Goal: Task Accomplishment & Management: Complete application form

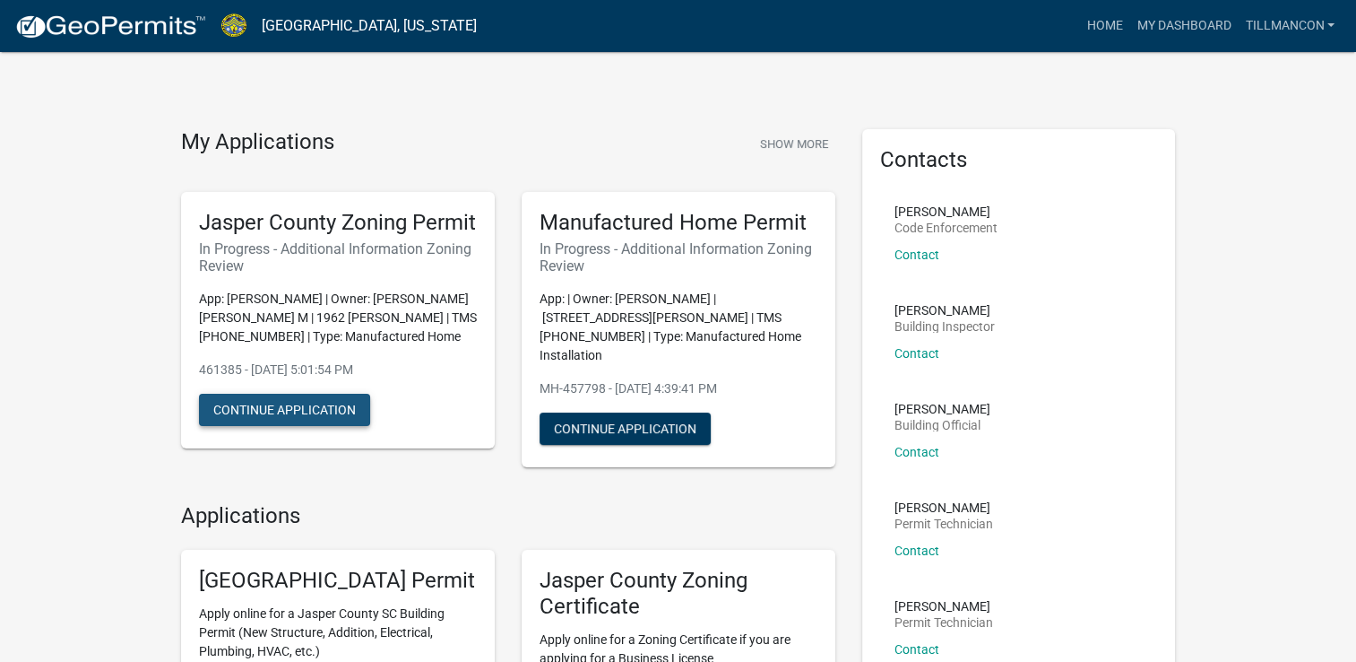
click at [309, 426] on button "Continue Application" at bounding box center [284, 410] width 171 height 32
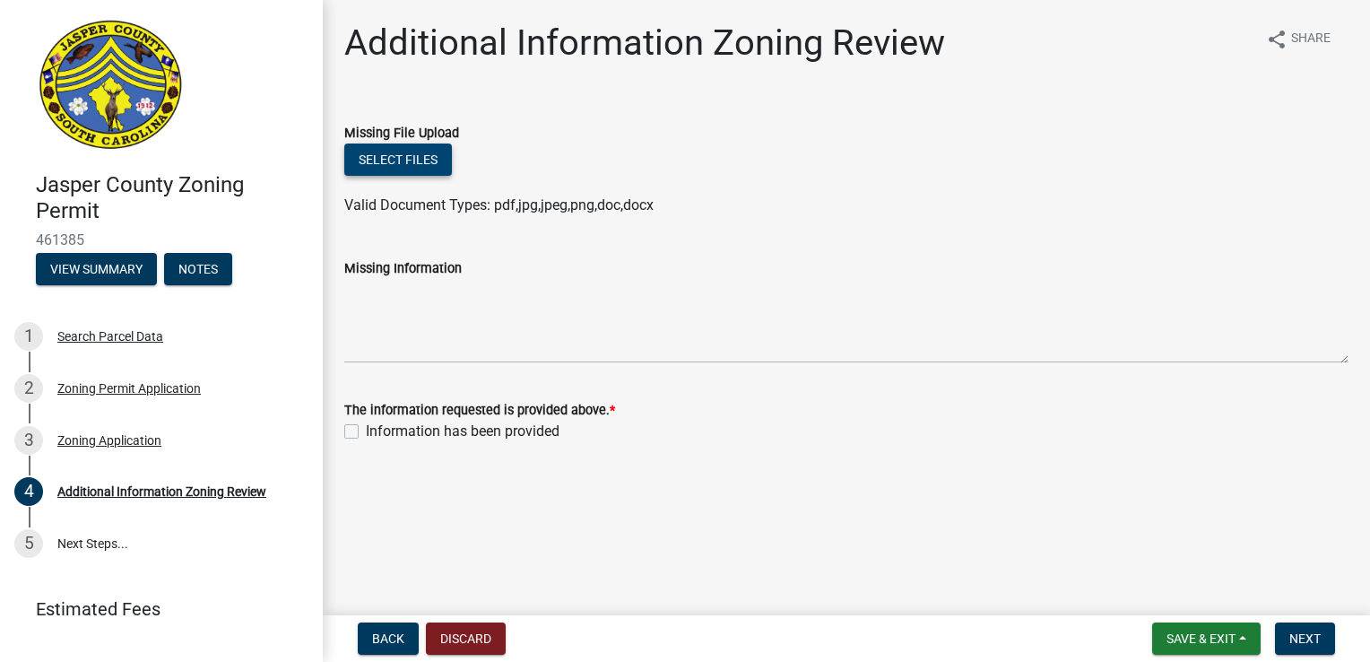
click at [412, 165] on button "Select files" at bounding box center [398, 159] width 108 height 32
click at [420, 158] on button "Select files" at bounding box center [398, 159] width 108 height 32
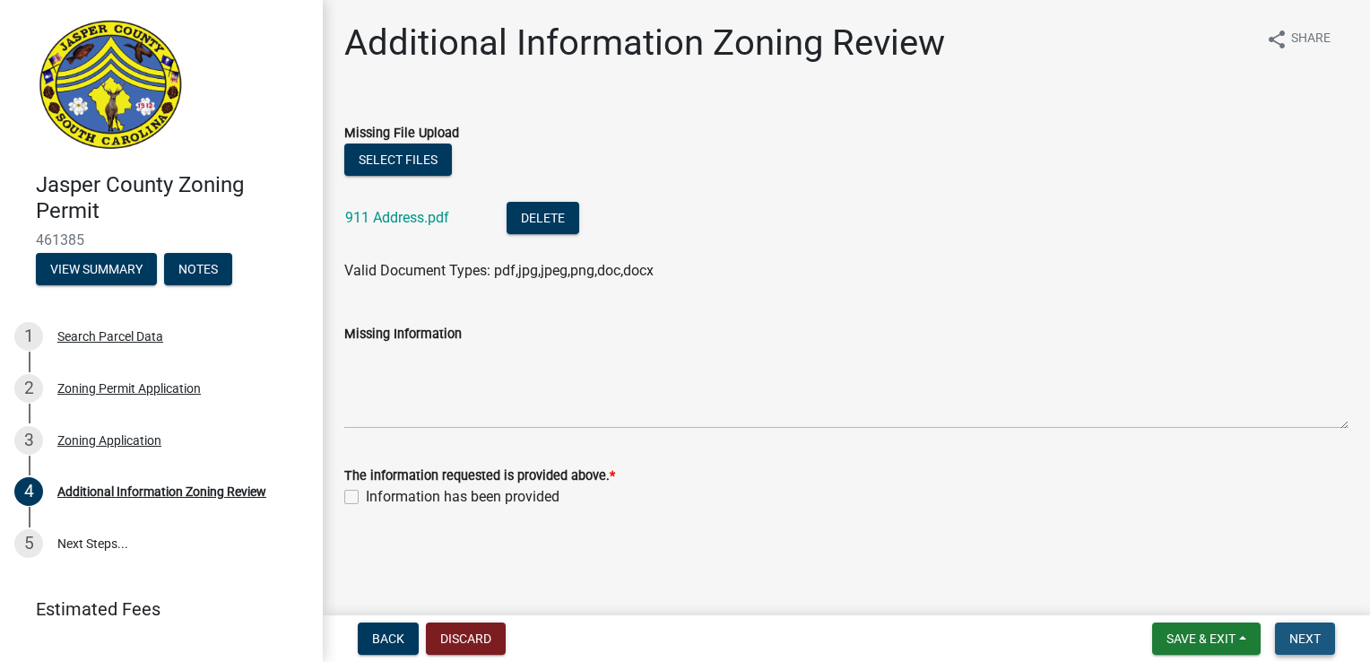
click at [1298, 644] on span "Next" at bounding box center [1304, 638] width 31 height 14
click at [366, 495] on label "Information has been provided" at bounding box center [463, 497] width 194 height 22
click at [366, 495] on input "Information has been provided" at bounding box center [372, 492] width 12 height 12
checkbox input "true"
click at [1298, 638] on span "Next" at bounding box center [1304, 638] width 31 height 14
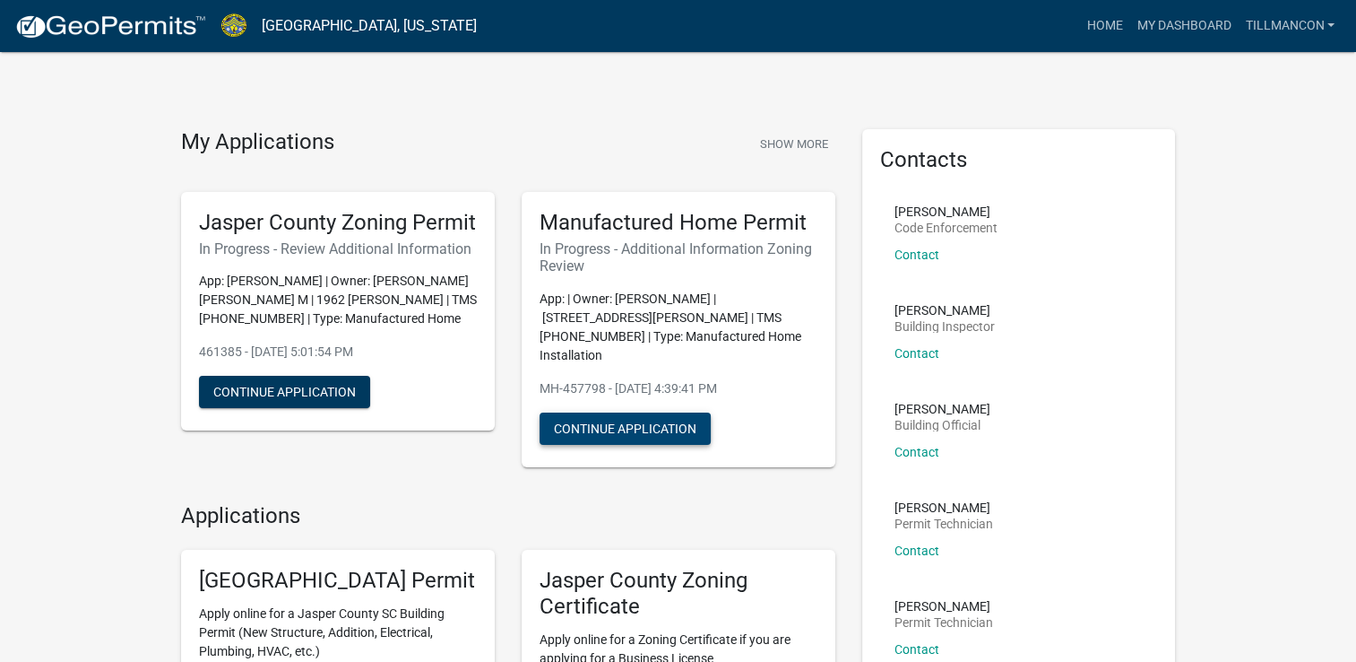
click at [620, 412] on button "Continue Application" at bounding box center [625, 428] width 171 height 32
